Goal: Task Accomplishment & Management: Use online tool/utility

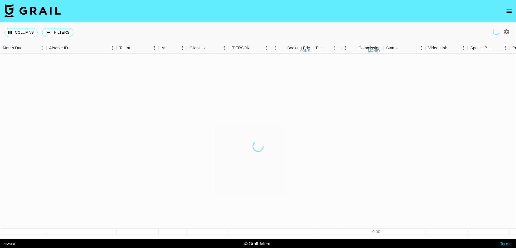
click at [503, 27] on div at bounding box center [507, 32] width 10 height 10
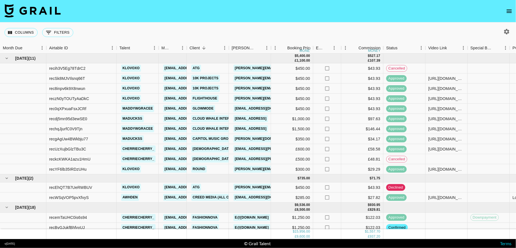
click at [504, 34] on icon "button" at bounding box center [506, 31] width 7 height 7
select select "[DATE]"
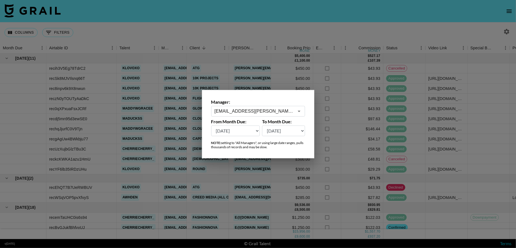
click at [281, 112] on input "[EMAIL_ADDRESS][PERSON_NAME][DOMAIN_NAME]" at bounding box center [253, 111] width 79 height 6
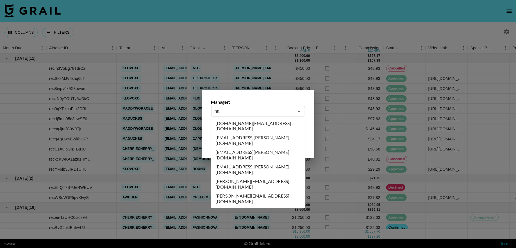
click at [257, 148] on li "[EMAIL_ADDRESS][PERSON_NAME][DOMAIN_NAME]" at bounding box center [258, 155] width 94 height 15
type input "[EMAIL_ADDRESS][PERSON_NAME][DOMAIN_NAME]"
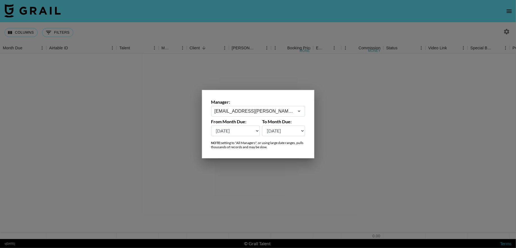
click at [319, 39] on div at bounding box center [258, 124] width 516 height 248
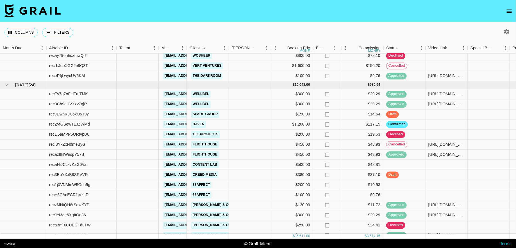
scroll to position [398, 0]
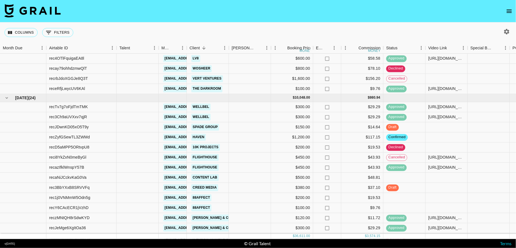
click at [68, 37] on div "Columns 0 Filters + Booking" at bounding box center [39, 32] width 71 height 20
click at [62, 34] on button "0 Filters" at bounding box center [57, 32] width 31 height 9
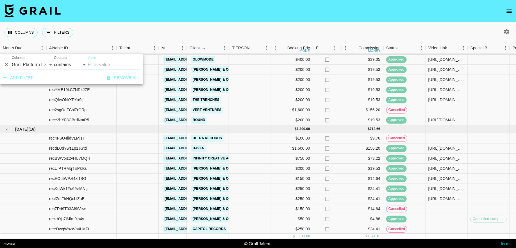
scroll to position [191, 0]
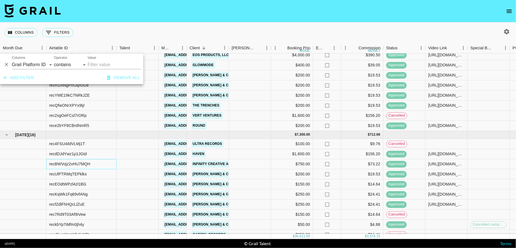
click at [108, 168] on div "recBWVojz2vHU7MQH" at bounding box center [81, 164] width 70 height 10
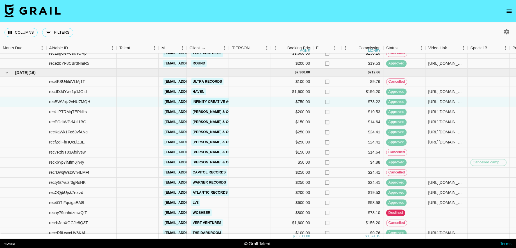
scroll to position [252, 0]
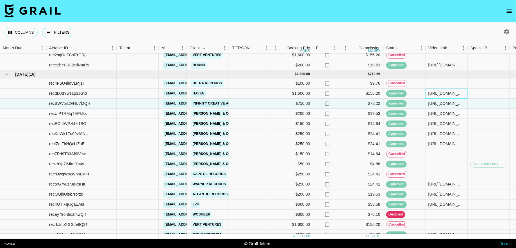
click at [438, 95] on div "[URL][DOMAIN_NAME]" at bounding box center [446, 94] width 36 height 6
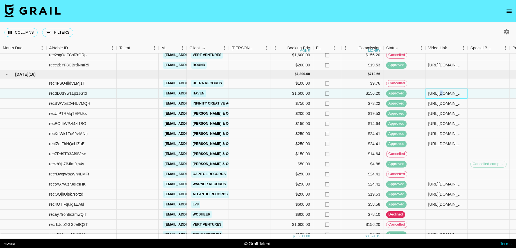
click at [438, 95] on div "[URL][DOMAIN_NAME]" at bounding box center [446, 94] width 36 height 6
copy div "/"
click at [438, 95] on div "[URL][DOMAIN_NAME]" at bounding box center [446, 94] width 36 height 6
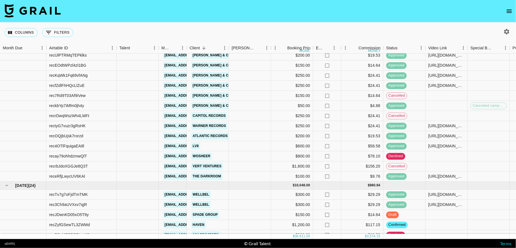
scroll to position [313, 0]
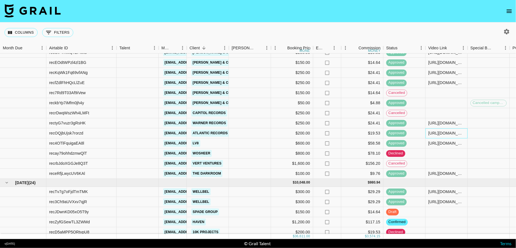
click at [458, 132] on div "[URL][DOMAIN_NAME]" at bounding box center [446, 134] width 36 height 6
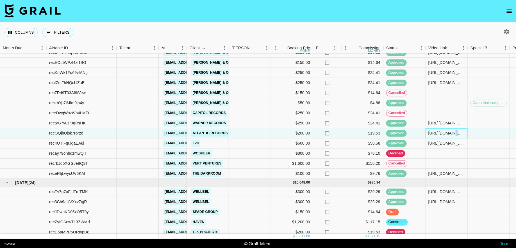
click at [458, 132] on div "[URL][DOMAIN_NAME]" at bounding box center [446, 134] width 36 height 6
copy div "[URL][DOMAIN_NAME]"
click at [436, 123] on div "[URL][DOMAIN_NAME]" at bounding box center [446, 124] width 36 height 6
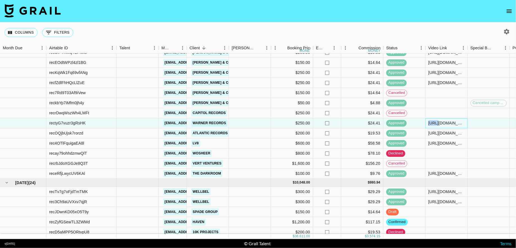
click at [436, 123] on div "[URL][DOMAIN_NAME]" at bounding box center [446, 124] width 36 height 6
